Goal: Information Seeking & Learning: Learn about a topic

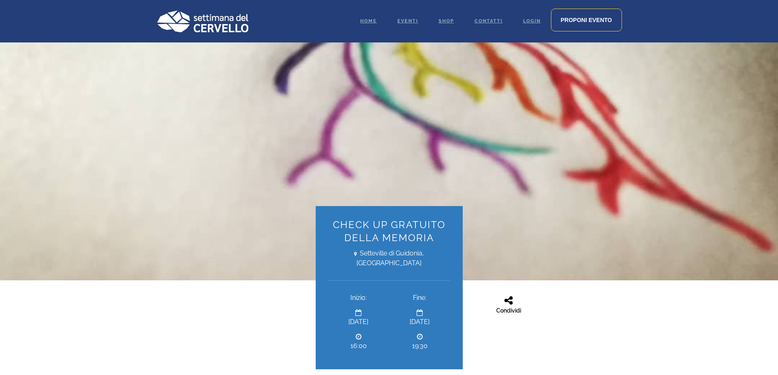
scroll to position [82, 0]
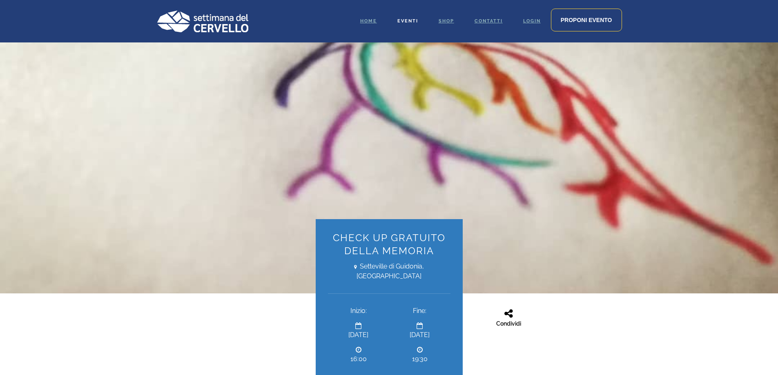
click at [409, 19] on span "Eventi" at bounding box center [408, 20] width 21 height 5
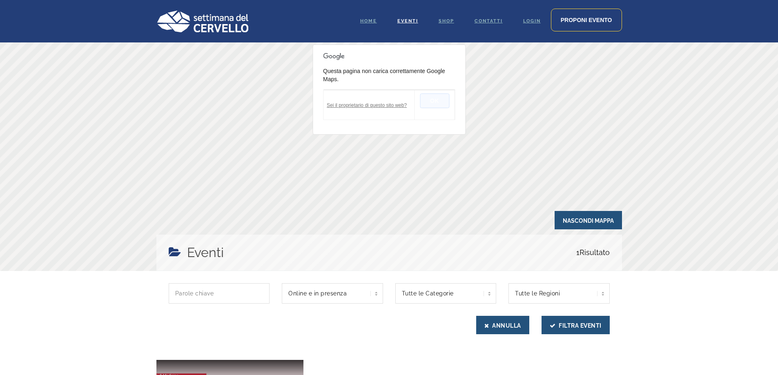
click at [435, 101] on button "OK" at bounding box center [434, 101] width 29 height 15
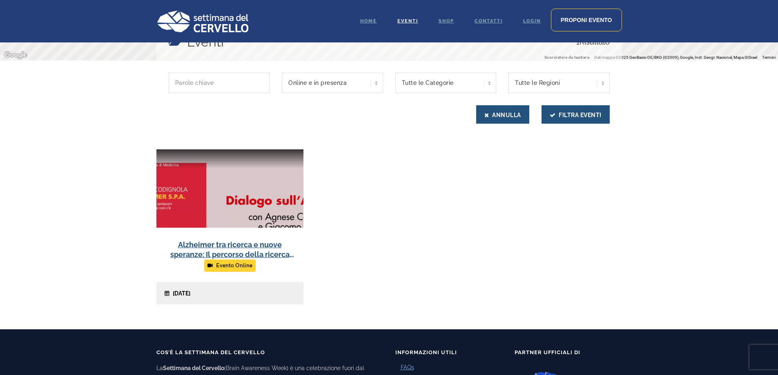
scroll to position [245, 0]
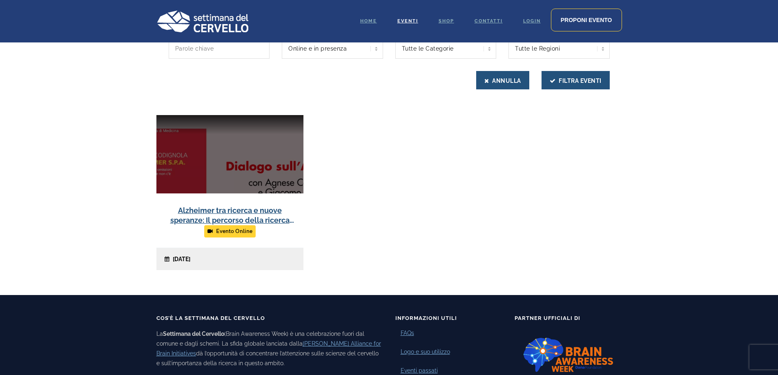
click at [235, 213] on link at bounding box center [229, 192] width 147 height 155
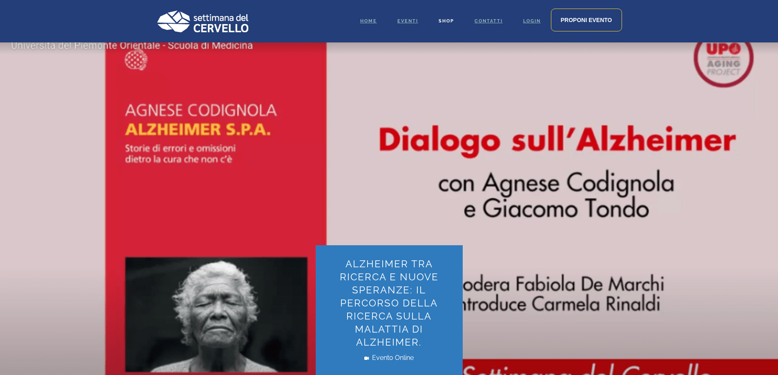
click at [446, 19] on span "Shop" at bounding box center [447, 20] width 16 height 5
click at [371, 21] on span "Home" at bounding box center [368, 20] width 17 height 5
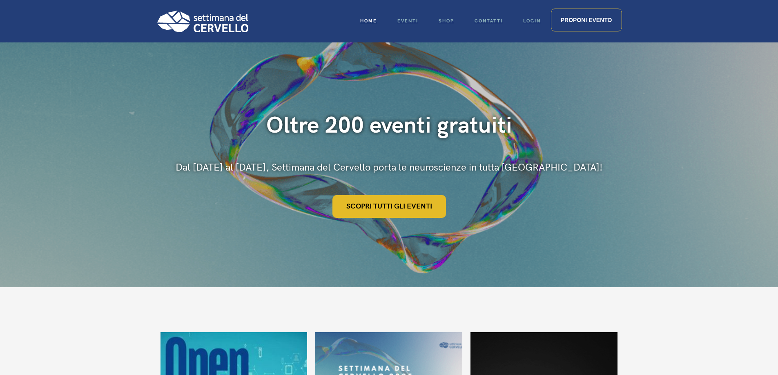
click at [401, 209] on link "Scopri tutti gli eventi" at bounding box center [390, 206] width 114 height 23
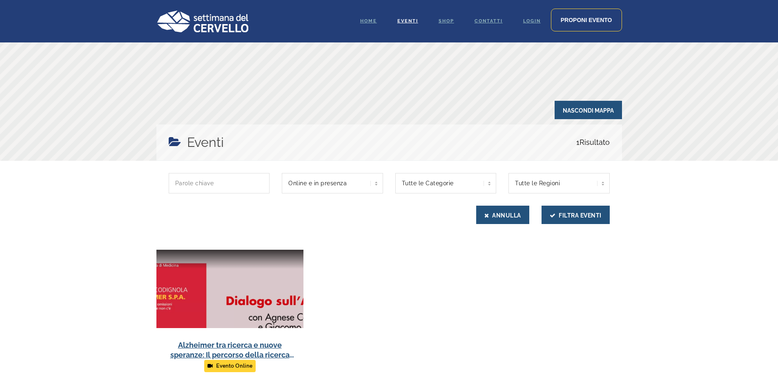
scroll to position [123, 0]
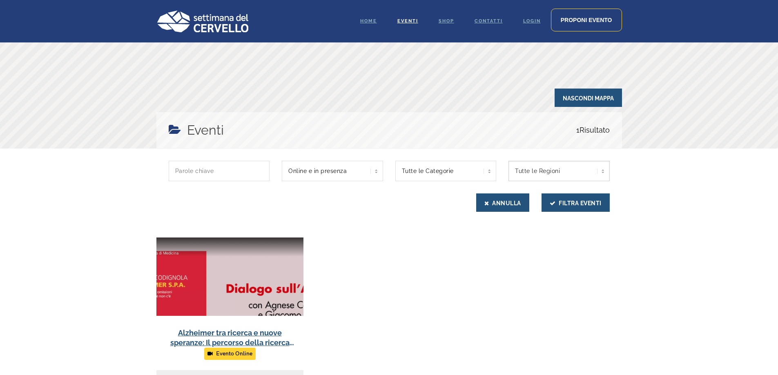
click at [582, 170] on select "Tutte le Regioni [GEOGRAPHIC_DATA]" at bounding box center [559, 171] width 101 height 20
click at [574, 176] on select "Tutte le Regioni [GEOGRAPHIC_DATA]" at bounding box center [559, 171] width 101 height 20
click at [606, 172] on select "Tutte le Regioni [GEOGRAPHIC_DATA]" at bounding box center [559, 171] width 101 height 20
click at [604, 169] on select "Tutte le Regioni Piemonte" at bounding box center [559, 171] width 101 height 20
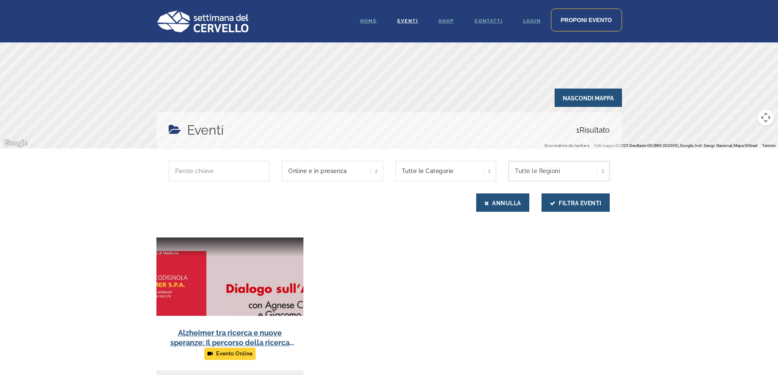
click at [604, 174] on select "Tutte le Regioni Piemonte" at bounding box center [559, 171] width 101 height 20
click at [604, 172] on select "Tutte le Regioni Piemonte" at bounding box center [559, 171] width 101 height 20
click at [488, 168] on select "Tutte le Categorie Intervista" at bounding box center [445, 171] width 101 height 20
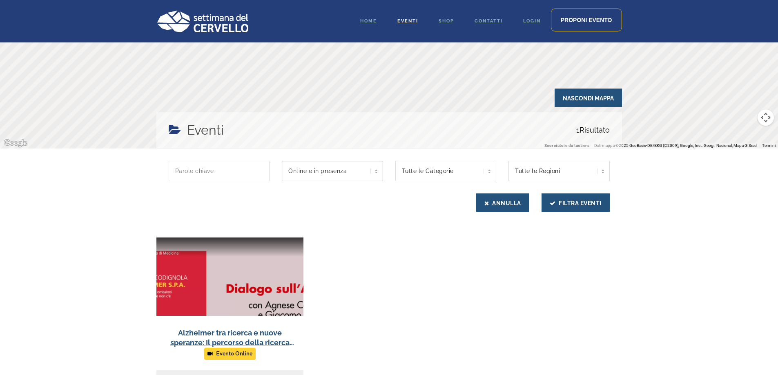
click at [379, 173] on select "Online e in presenza Online In presenza" at bounding box center [332, 171] width 101 height 20
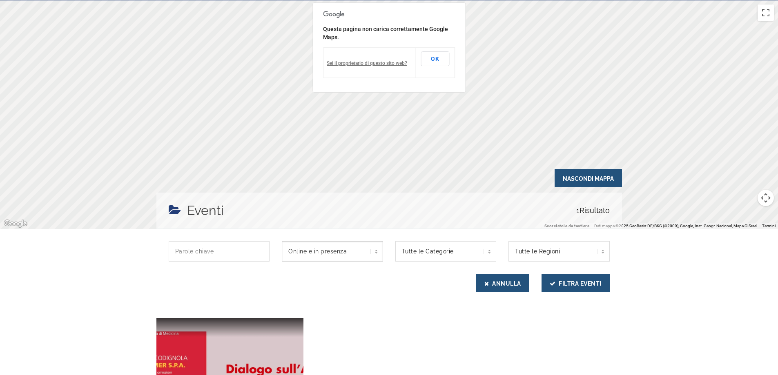
scroll to position [41, 0]
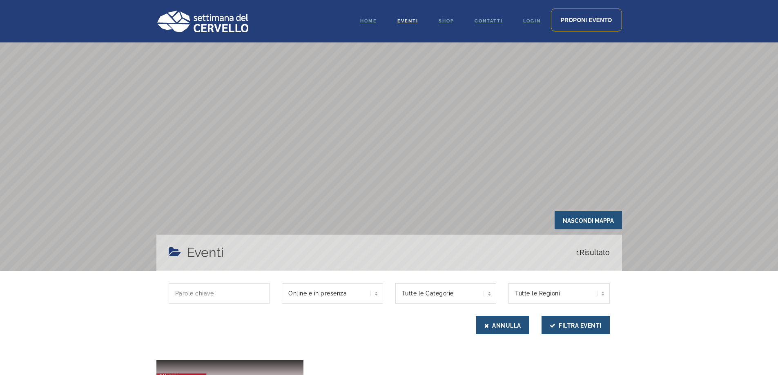
scroll to position [245, 0]
